Goal: Task Accomplishment & Management: Manage account settings

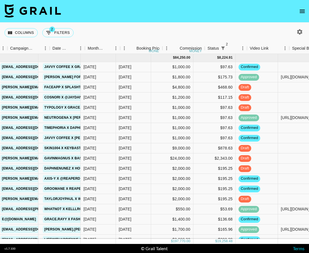
scroll to position [0, 284]
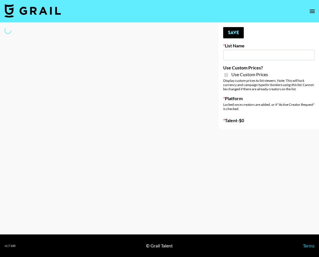
type input "[PERSON_NAME] ([DATE])"
checkbox input "true"
select select "Brand"
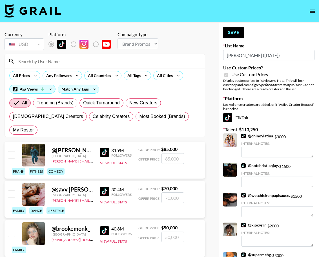
click at [95, 64] on input at bounding box center [108, 61] width 187 height 9
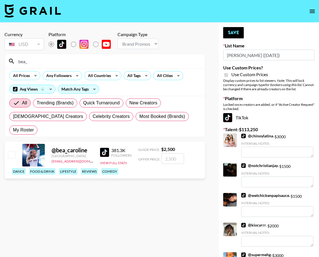
type input "bea_"
click at [13, 151] on input "checkbox" at bounding box center [11, 154] width 7 height 7
checkbox input "true"
type input "2500"
drag, startPoint x: 232, startPoint y: 35, endPoint x: 227, endPoint y: 35, distance: 5.1
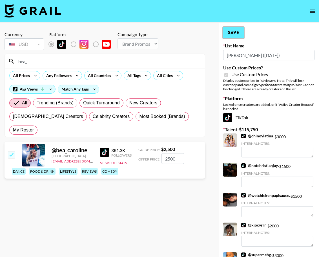
click at [232, 35] on button "Save" at bounding box center [233, 32] width 21 height 11
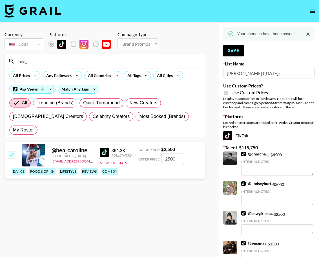
click at [134, 61] on input "bea_" at bounding box center [108, 61] width 187 height 9
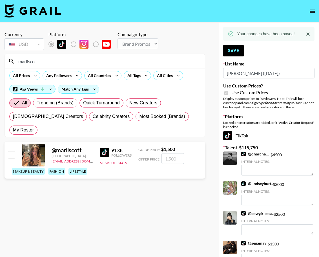
type input "marlisco"
click at [14, 151] on input "checkbox" at bounding box center [11, 154] width 7 height 7
checkbox input "true"
type input "1500"
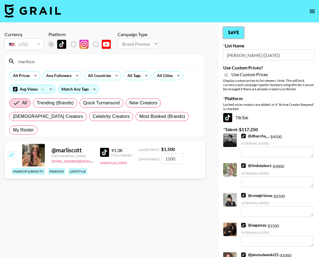
click at [230, 36] on button "Save" at bounding box center [233, 32] width 21 height 11
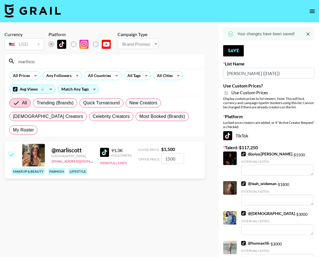
click at [148, 63] on input "marlisco" at bounding box center [108, 61] width 187 height 9
click at [147, 63] on input "marlisco" at bounding box center [108, 61] width 187 height 9
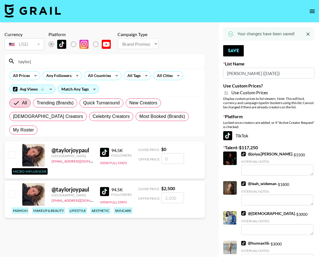
type input "taylorj"
click at [8, 190] on input "checkbox" at bounding box center [11, 193] width 7 height 7
checkbox input "true"
type input "2500"
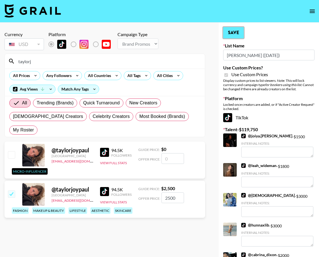
click at [232, 30] on button "Save" at bounding box center [233, 32] width 21 height 11
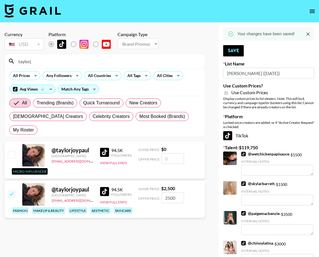
click at [72, 64] on input "taylorj" at bounding box center [108, 61] width 187 height 9
click at [74, 64] on input "taylorj" at bounding box center [108, 61] width 187 height 9
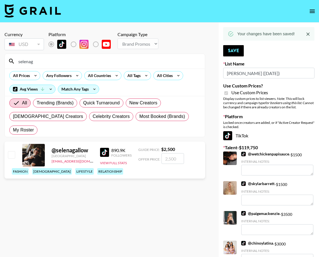
type input "selenag"
click at [10, 151] on input "checkbox" at bounding box center [11, 154] width 7 height 7
checkbox input "true"
type input "2500"
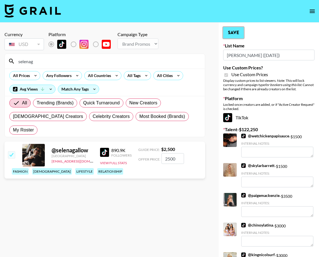
click at [231, 38] on button "Save" at bounding box center [233, 32] width 21 height 11
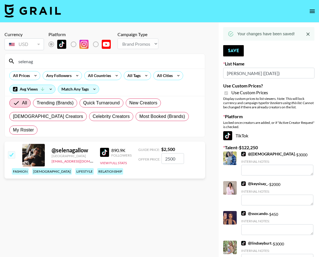
click at [230, 34] on icon at bounding box center [230, 33] width 5 height 5
click at [174, 61] on input "selenag" at bounding box center [108, 61] width 187 height 9
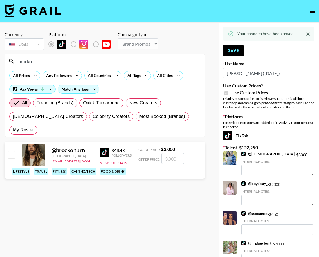
type input "brocko"
click at [9, 151] on input "checkbox" at bounding box center [11, 154] width 7 height 7
checkbox input "true"
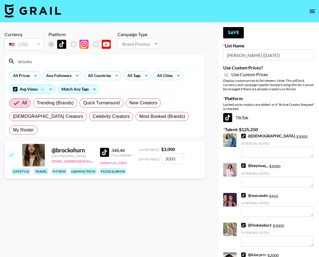
click at [171, 153] on input "3000" at bounding box center [172, 158] width 23 height 11
type input "6000"
click at [237, 37] on button "Save" at bounding box center [233, 32] width 21 height 11
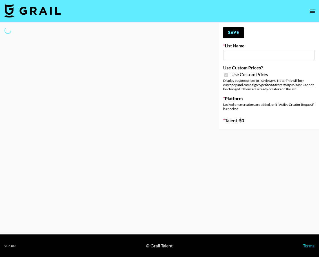
type input "[PERSON_NAME] ([DATE])"
checkbox input "true"
select select "Brand"
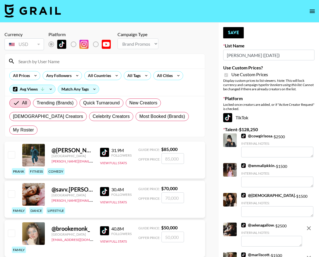
click at [136, 63] on input at bounding box center [108, 61] width 187 height 9
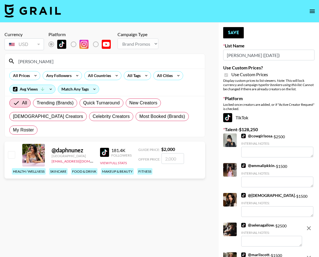
type input "[PERSON_NAME]"
click at [11, 151] on input "checkbox" at bounding box center [11, 154] width 7 height 7
checkbox input "true"
type input "2000"
click at [230, 33] on button "Save" at bounding box center [233, 32] width 21 height 11
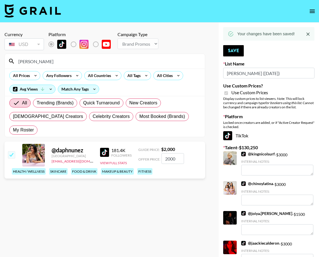
click at [79, 57] on input "daphne" at bounding box center [108, 61] width 187 height 9
click at [78, 57] on input "daphne" at bounding box center [108, 61] width 187 height 9
click at [79, 57] on input "daphne" at bounding box center [108, 61] width 187 height 9
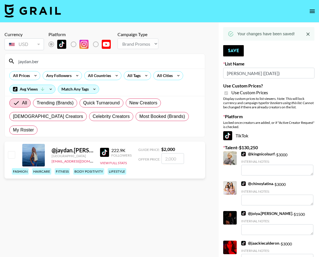
type input "jaydan.ber"
click at [14, 151] on input "checkbox" at bounding box center [11, 154] width 7 height 7
checkbox input "true"
type input "2000"
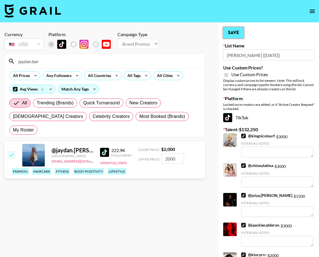
click at [238, 36] on button "Save" at bounding box center [233, 32] width 21 height 11
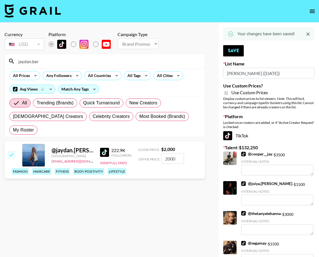
click at [135, 59] on input "jaydan.ber" at bounding box center [108, 61] width 187 height 9
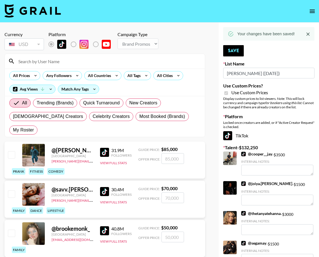
type input "k"
click at [63, 59] on input at bounding box center [108, 61] width 187 height 9
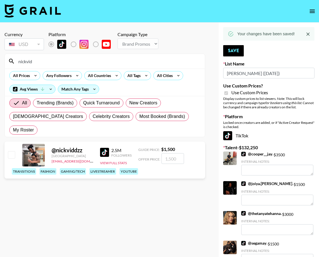
type input "nickvid"
click at [10, 151] on input "checkbox" at bounding box center [11, 154] width 7 height 7
checkbox input "true"
type input "1500"
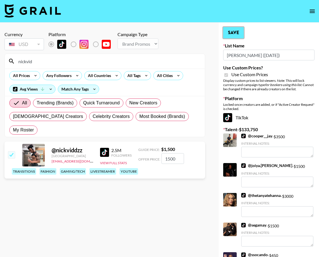
click at [227, 33] on button "Save" at bounding box center [233, 32] width 21 height 11
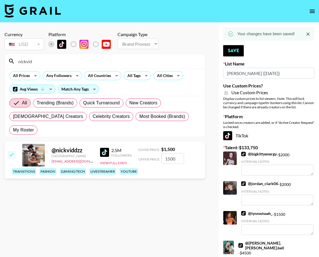
click at [131, 63] on input "nickvid" at bounding box center [108, 61] width 187 height 9
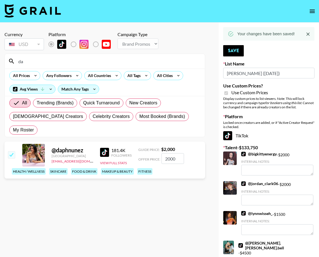
type input "d"
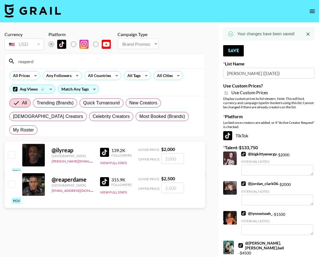
type input "reaperd"
click at [11, 180] on input "checkbox" at bounding box center [11, 183] width 7 height 7
checkbox input "true"
type input "2500"
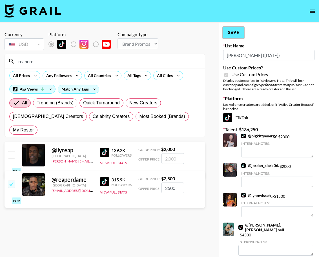
click at [232, 35] on button "Save" at bounding box center [233, 32] width 21 height 11
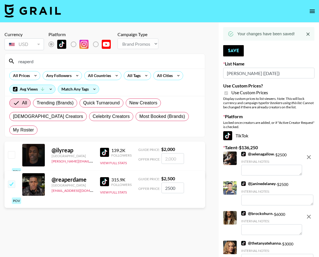
click at [48, 62] on input "reaperd" at bounding box center [108, 61] width 187 height 9
drag, startPoint x: 48, startPoint y: 62, endPoint x: 139, endPoint y: 35, distance: 95.0
click at [48, 62] on input "reaperd" at bounding box center [108, 61] width 187 height 9
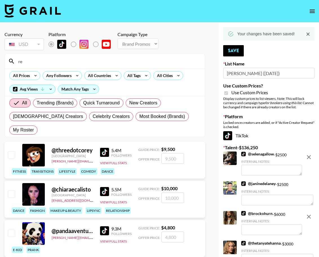
type input "r"
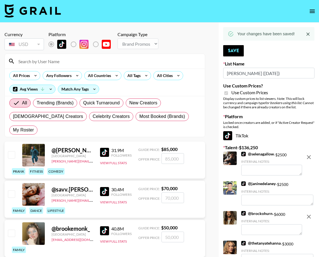
type input "s"
click at [49, 59] on input at bounding box center [108, 61] width 187 height 9
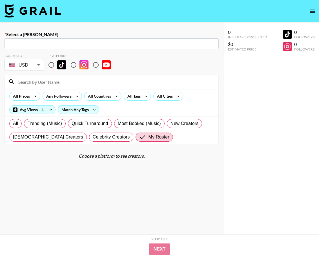
click at [312, 8] on icon "open drawer" at bounding box center [312, 11] width 7 height 7
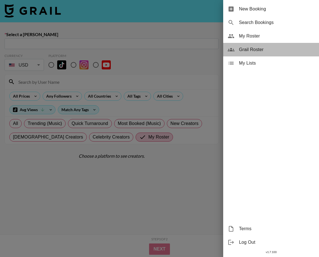
click at [266, 50] on span "Grail Roster" at bounding box center [277, 49] width 76 height 7
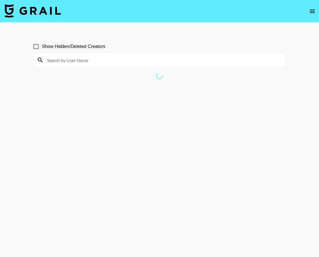
click at [124, 63] on input at bounding box center [163, 60] width 238 height 9
click at [122, 61] on input at bounding box center [163, 60] width 238 height 9
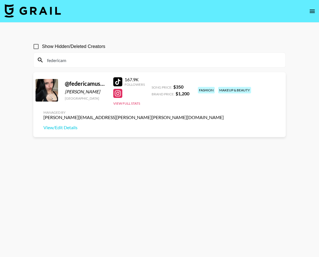
type input "federicam"
click at [110, 119] on div "[PERSON_NAME][EMAIL_ADDRESS][PERSON_NAME][PERSON_NAME][DOMAIN_NAME]" at bounding box center [133, 117] width 180 height 6
drag, startPoint x: 112, startPoint y: 118, endPoint x: 50, endPoint y: 119, distance: 61.7
click at [39, 117] on div "Managed By phuong.linh.nhu@grail-talent.com View/Edit Details" at bounding box center [133, 120] width 189 height 29
copy div "[PERSON_NAME][EMAIL_ADDRESS][PERSON_NAME][PERSON_NAME][DOMAIN_NAME]"
